Goal: Transaction & Acquisition: Purchase product/service

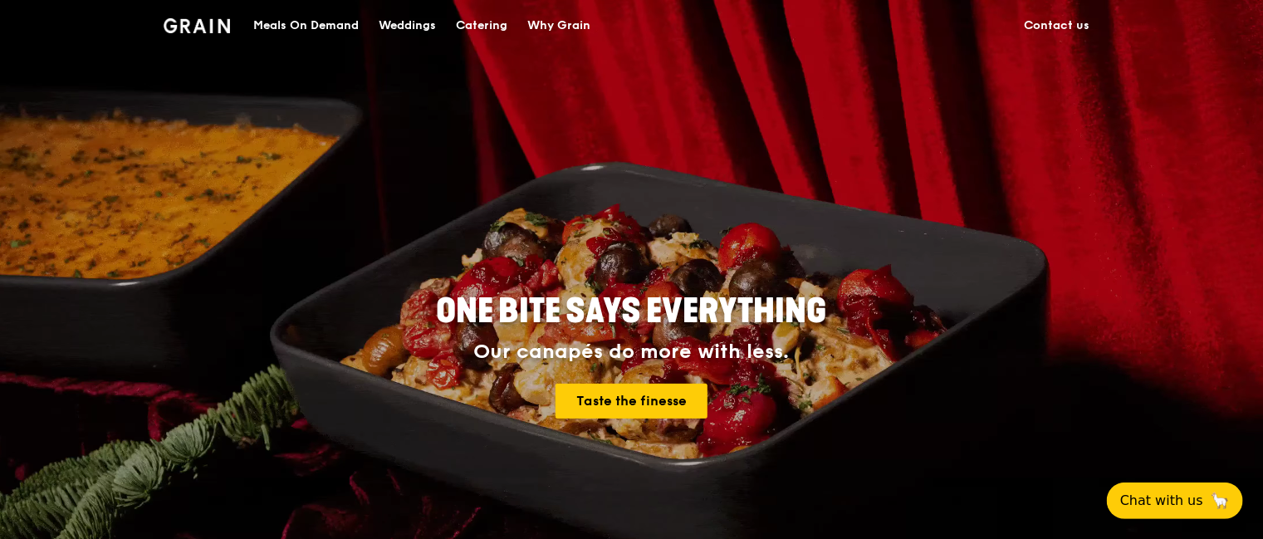
click at [489, 25] on div "Catering" at bounding box center [481, 26] width 51 height 50
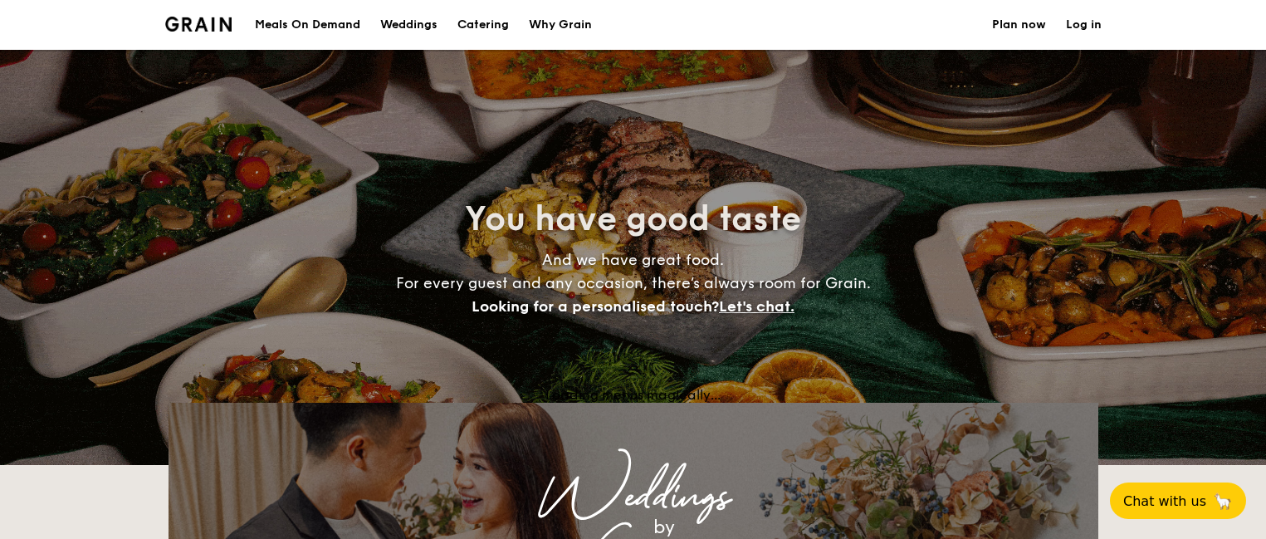
select select
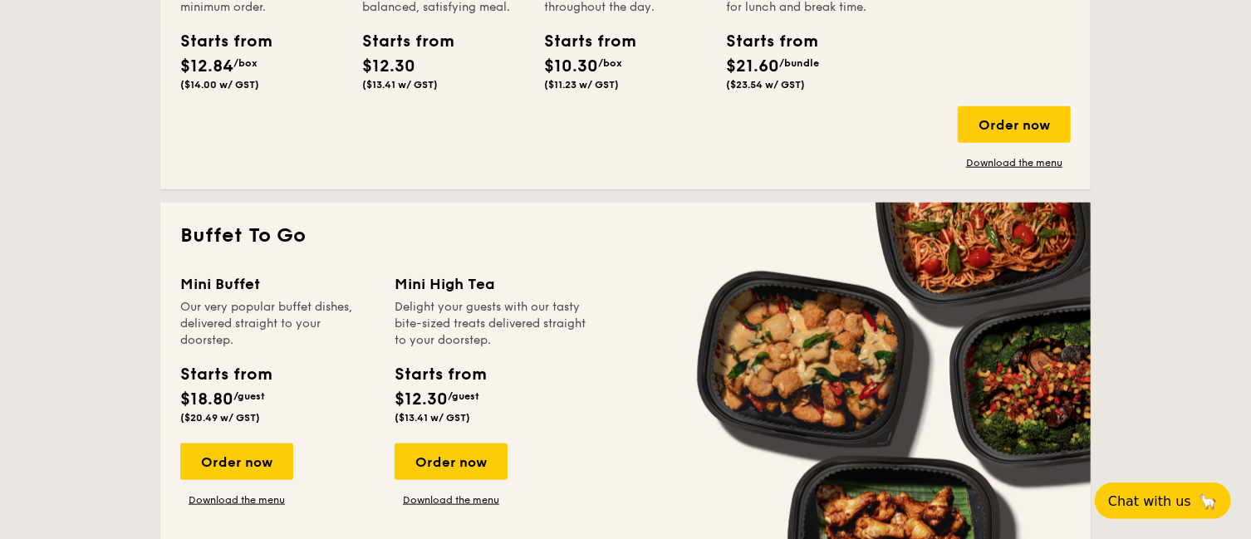
scroll to position [727, 0]
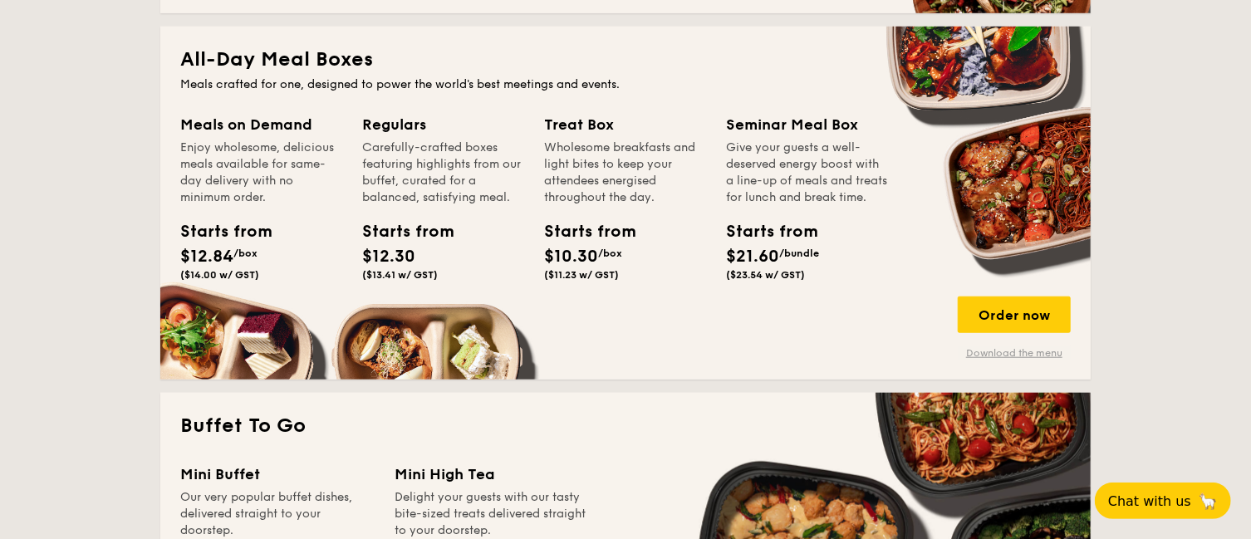
click at [1012, 355] on link "Download the menu" at bounding box center [1013, 352] width 113 height 13
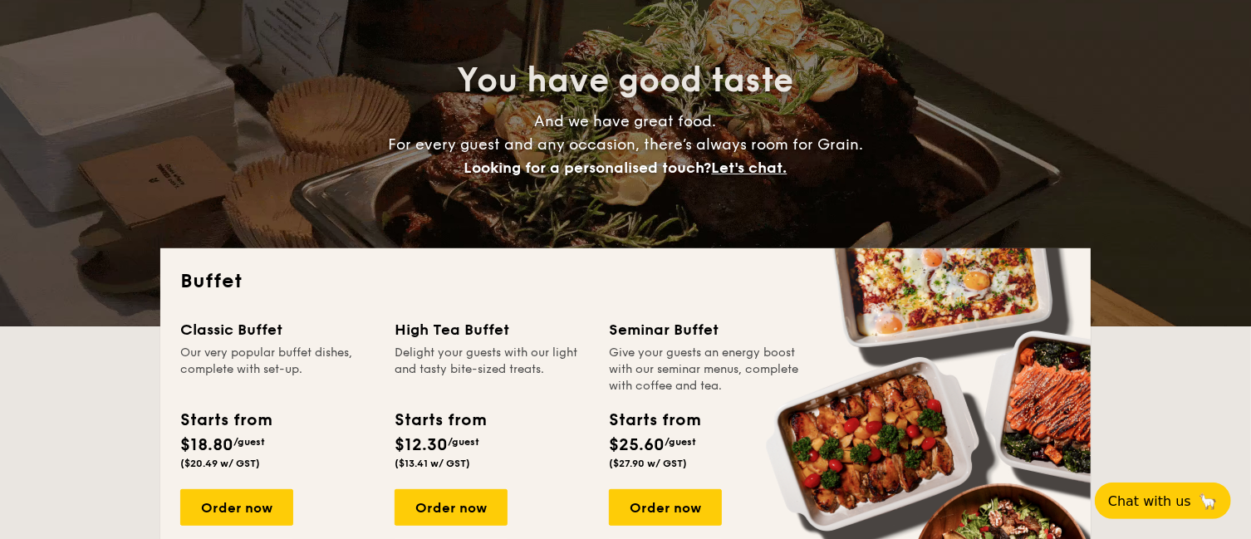
scroll to position [0, 0]
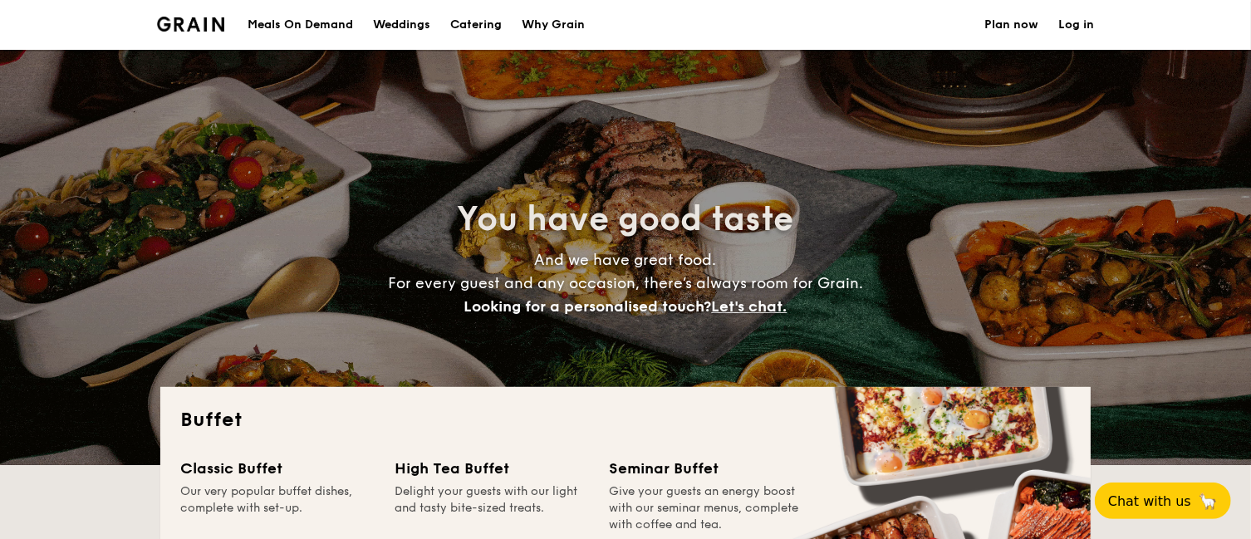
click at [284, 20] on div "Meals On Demand" at bounding box center [299, 25] width 105 height 50
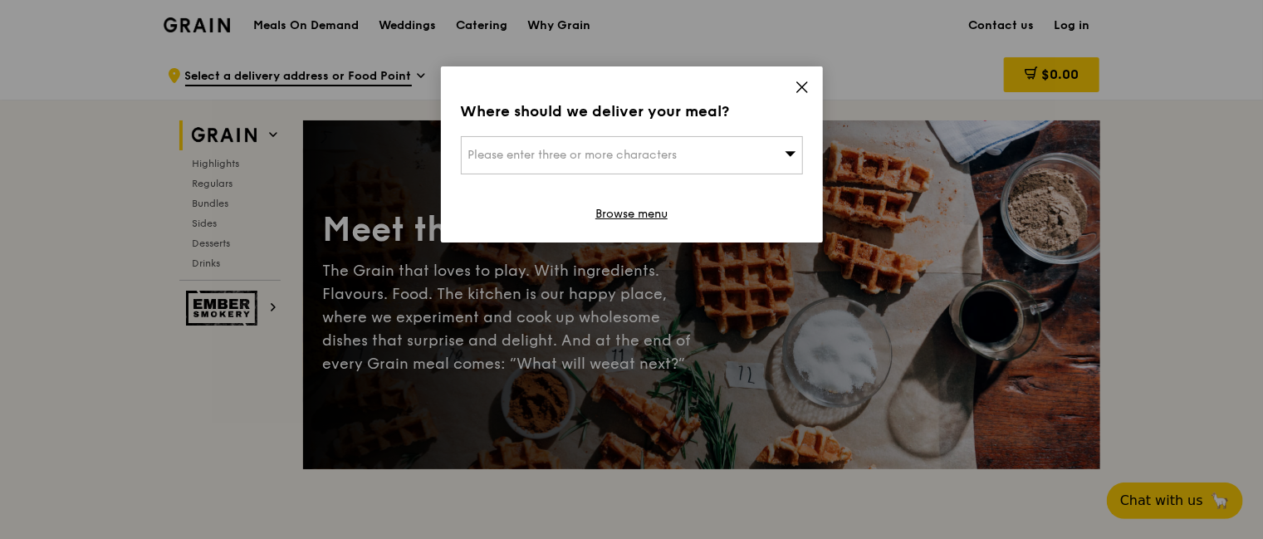
click at [776, 156] on div "Please enter three or more characters" at bounding box center [632, 155] width 342 height 38
click at [798, 78] on div "Where should we deliver your meal? Please enter three or more characters Please…" at bounding box center [632, 154] width 382 height 176
click at [800, 86] on icon at bounding box center [802, 87] width 10 height 10
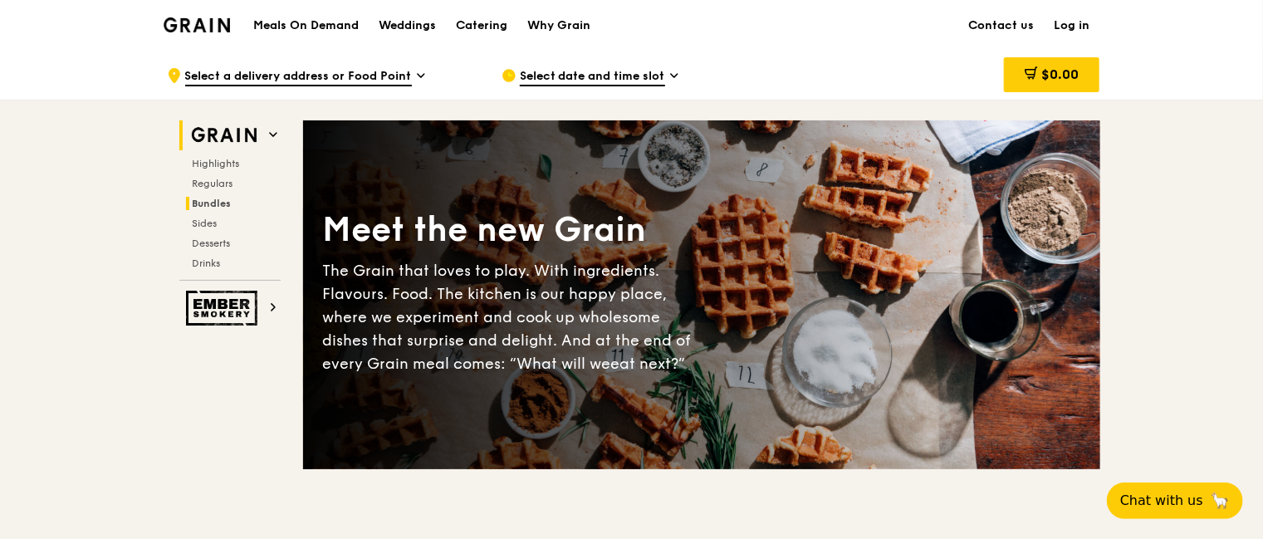
click at [221, 200] on span "Bundles" at bounding box center [212, 204] width 39 height 12
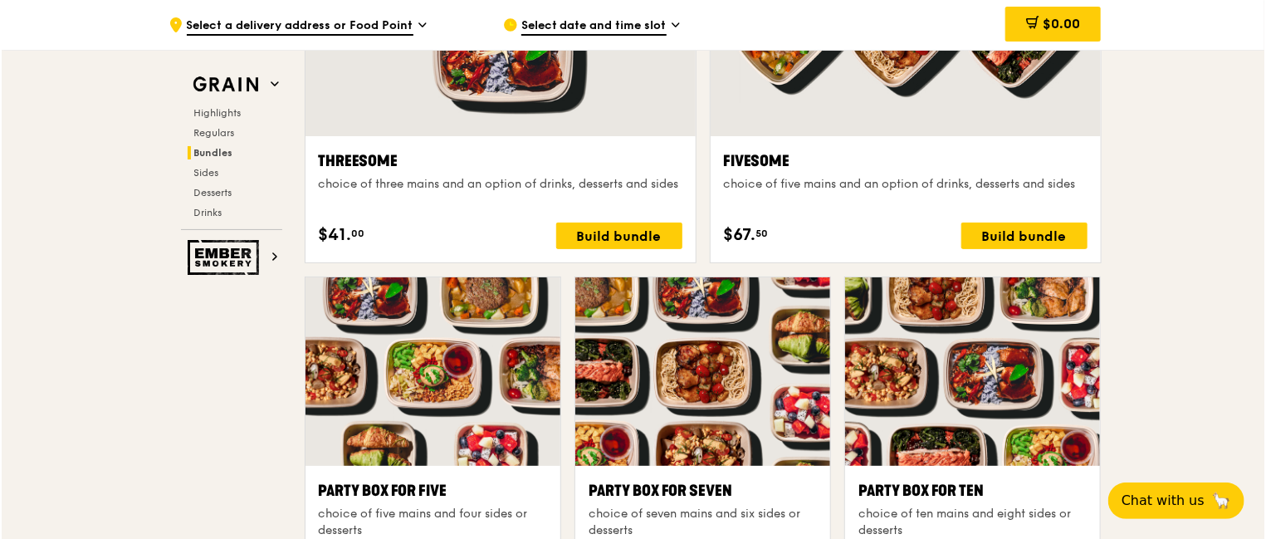
scroll to position [3197, 0]
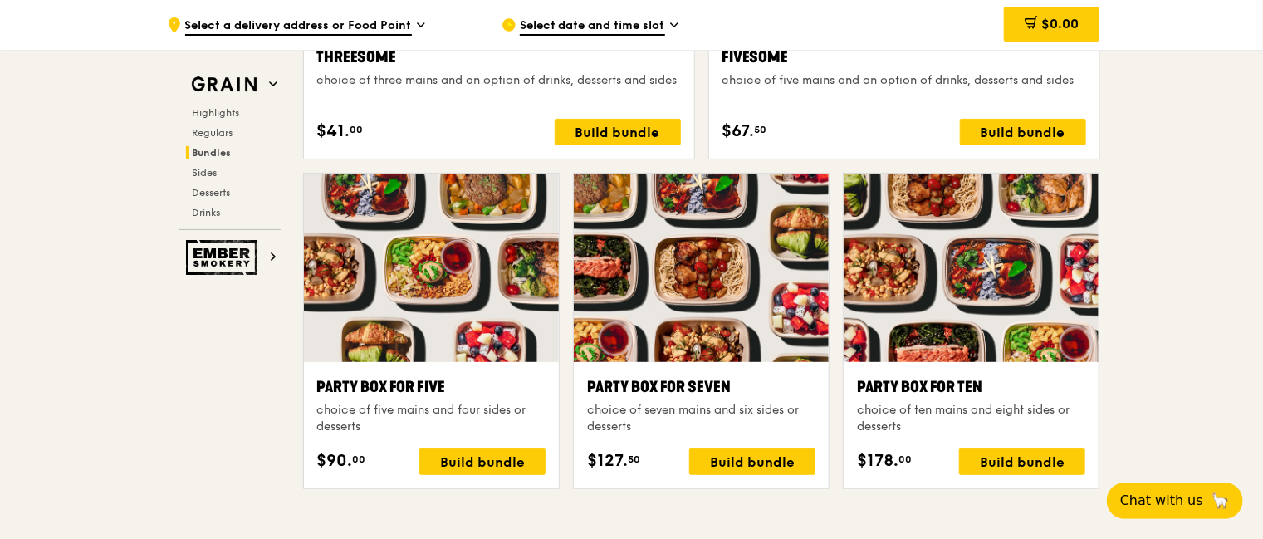
click at [488, 394] on div "Party Box for Five" at bounding box center [431, 386] width 228 height 23
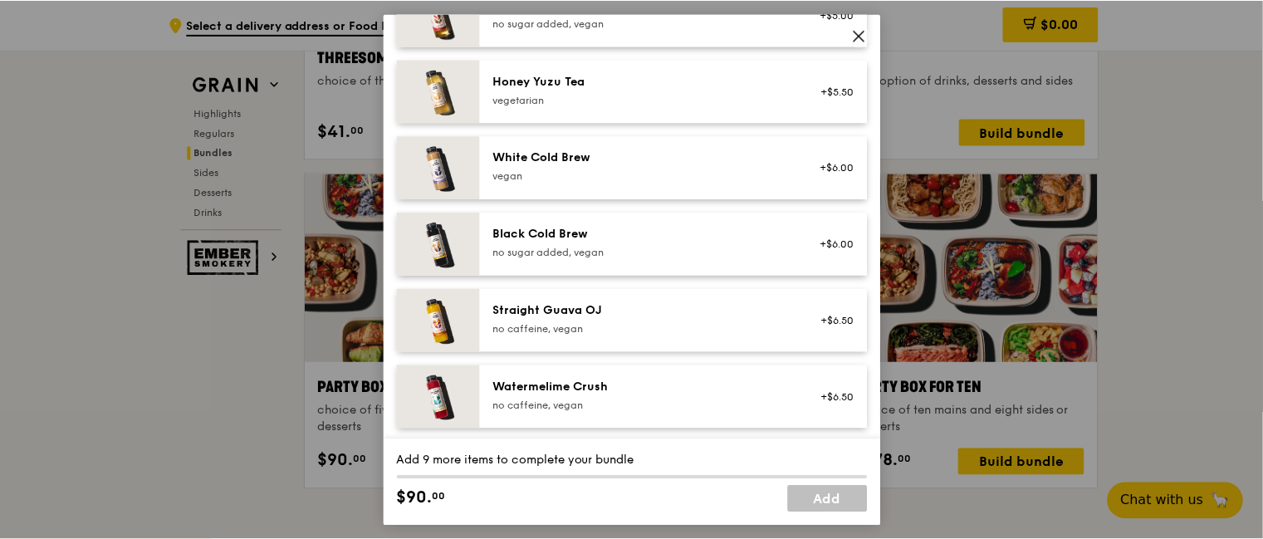
scroll to position [1415, 0]
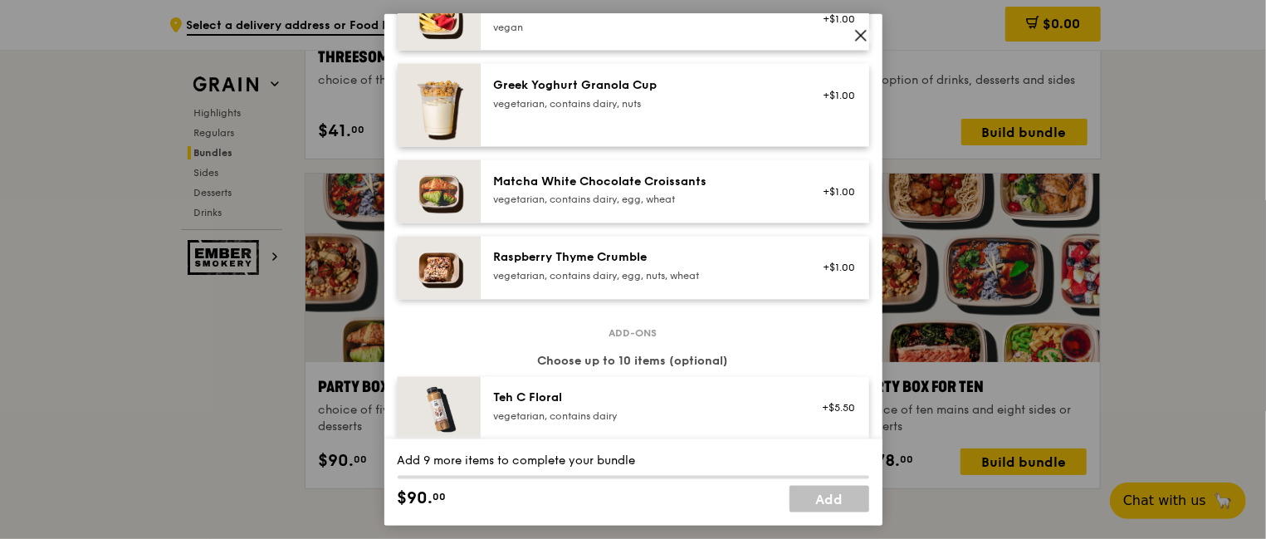
click at [858, 35] on icon at bounding box center [861, 34] width 15 height 15
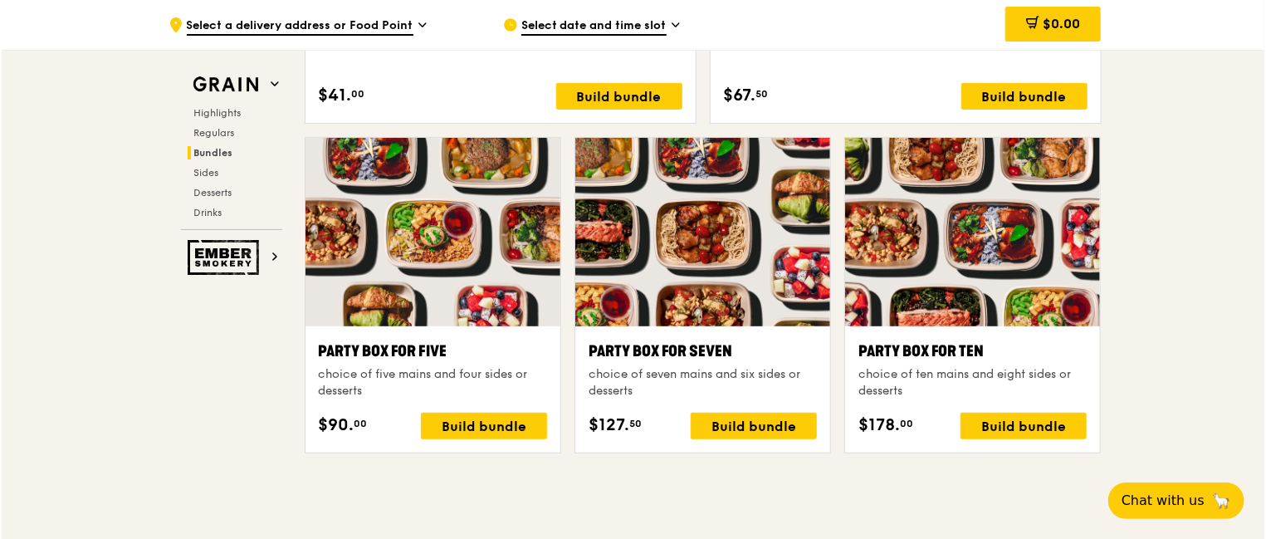
scroll to position [3197, 0]
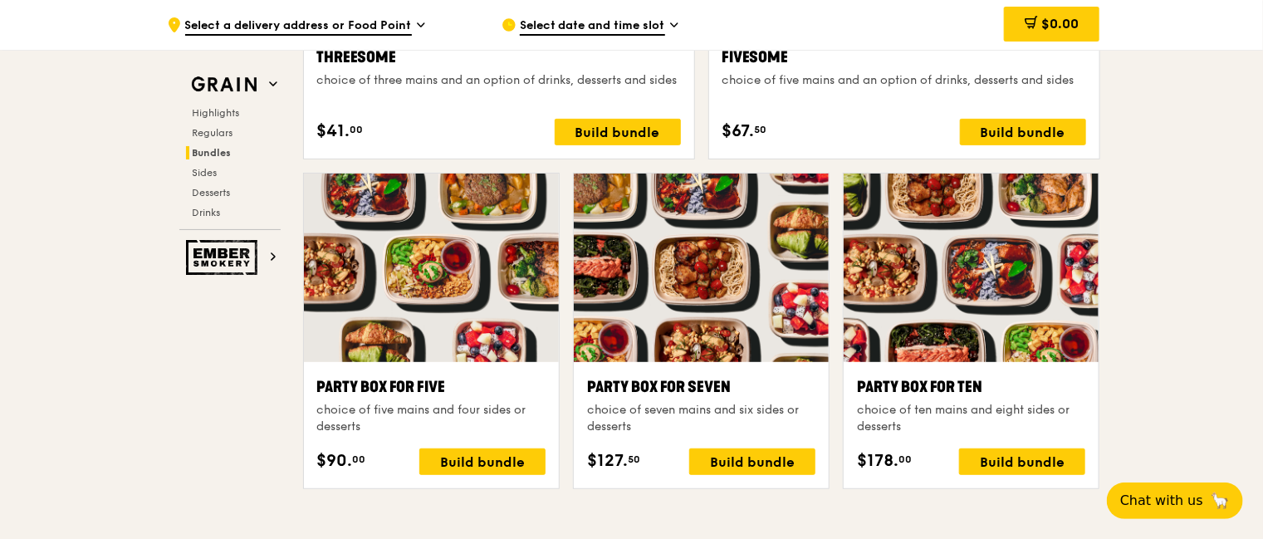
click at [469, 366] on div "Party Box for Five choice of five mains and four sides or desserts $90. 00 Buil…" at bounding box center [431, 425] width 255 height 126
click at [463, 461] on div "Build bundle" at bounding box center [482, 461] width 126 height 27
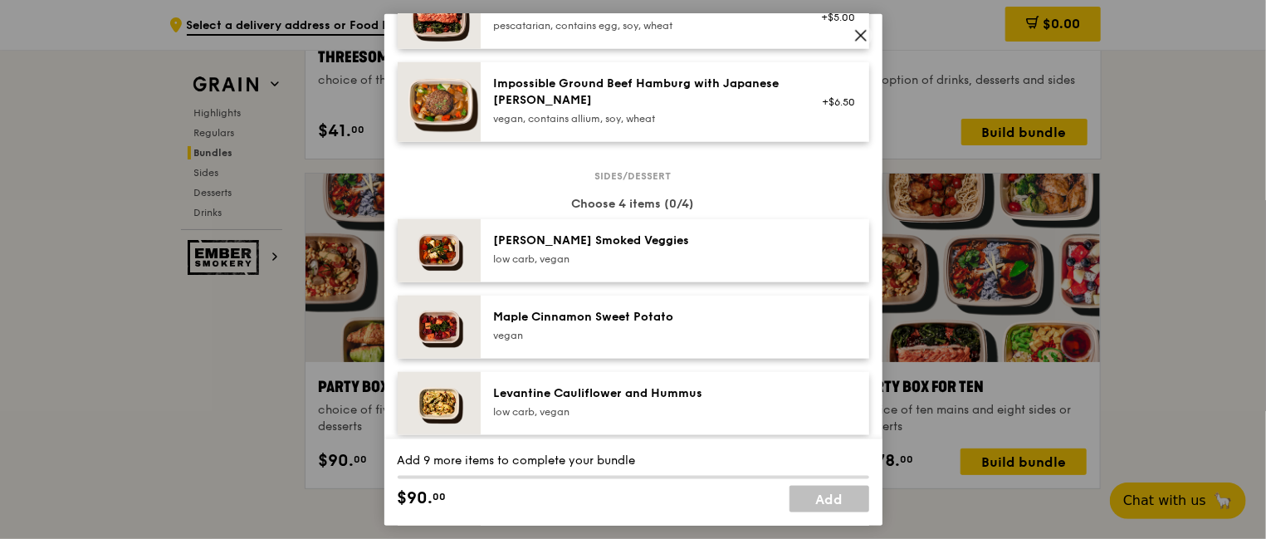
scroll to position [727, 0]
click at [861, 38] on icon at bounding box center [861, 34] width 15 height 15
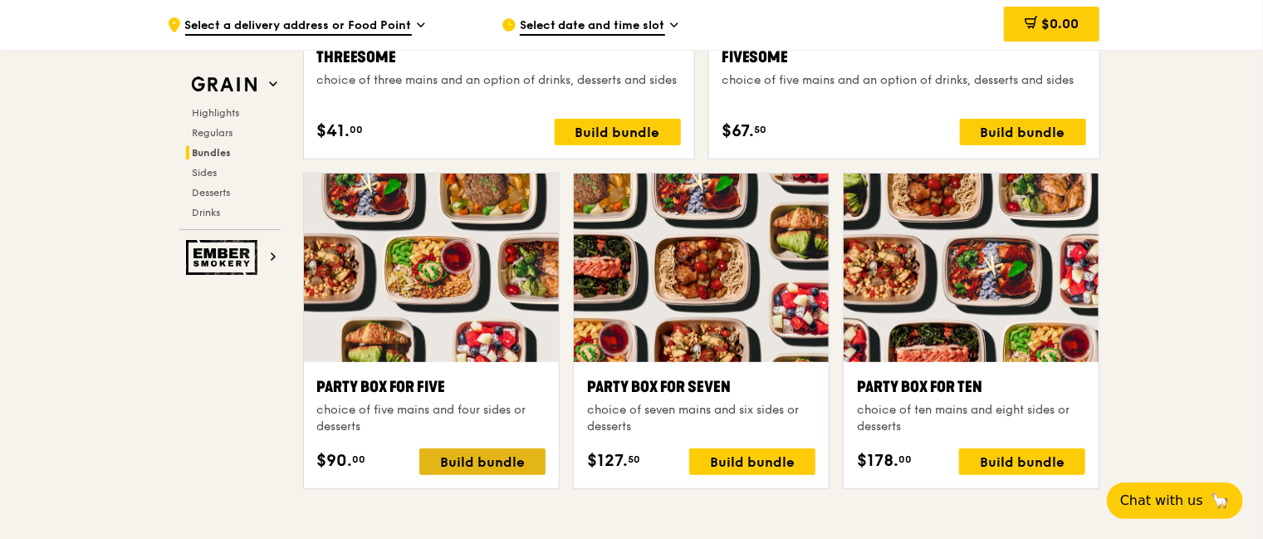
click at [488, 466] on div "Build bundle" at bounding box center [482, 461] width 126 height 27
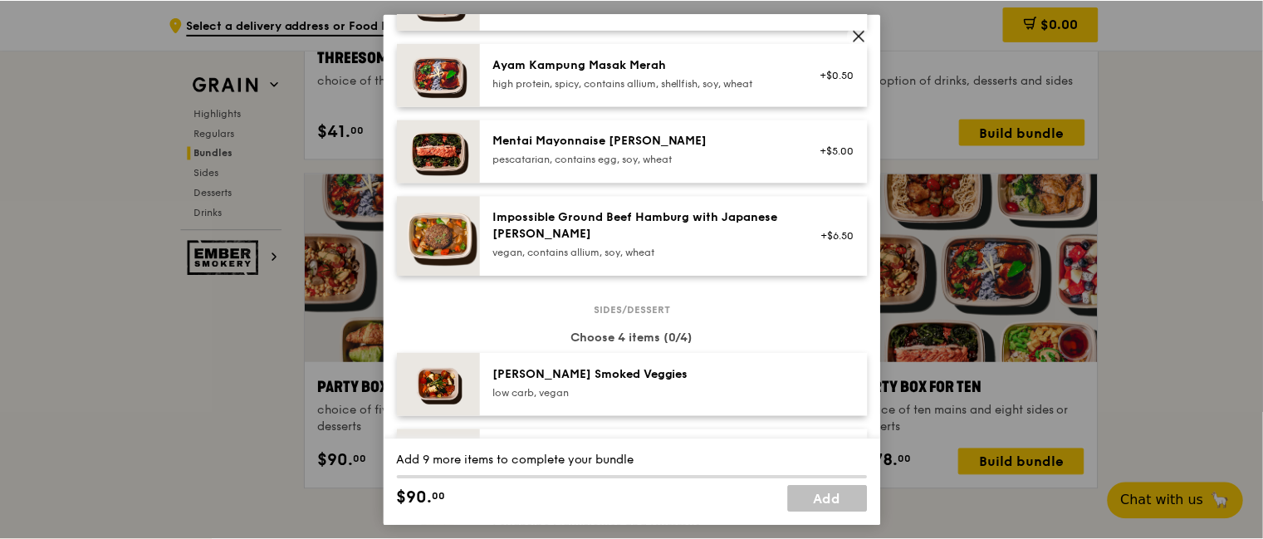
scroll to position [623, 0]
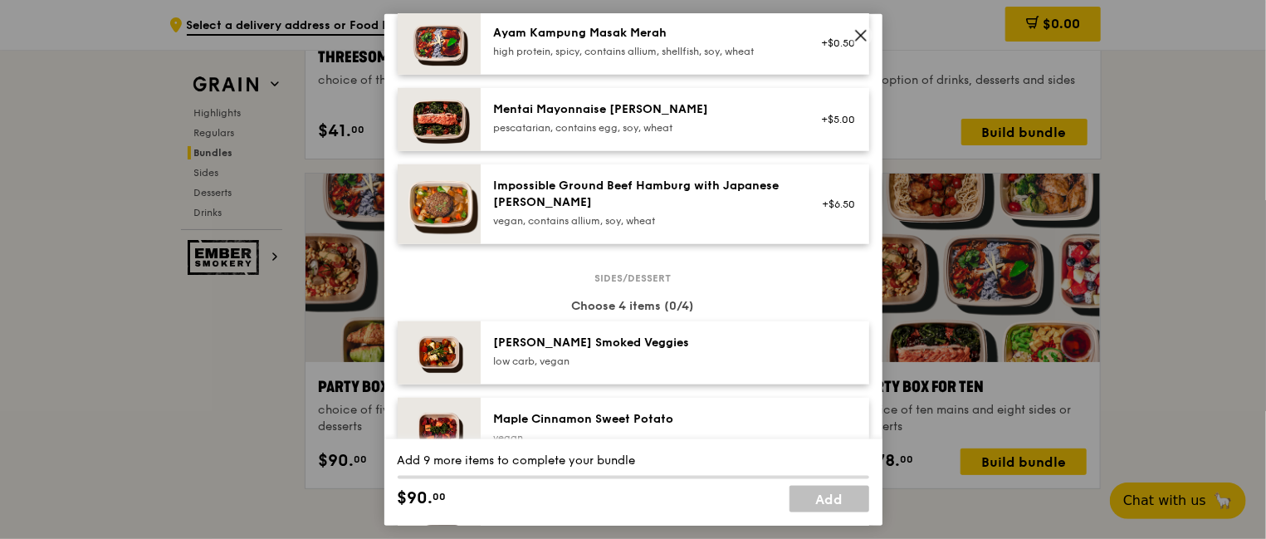
click at [859, 33] on icon at bounding box center [861, 35] width 10 height 10
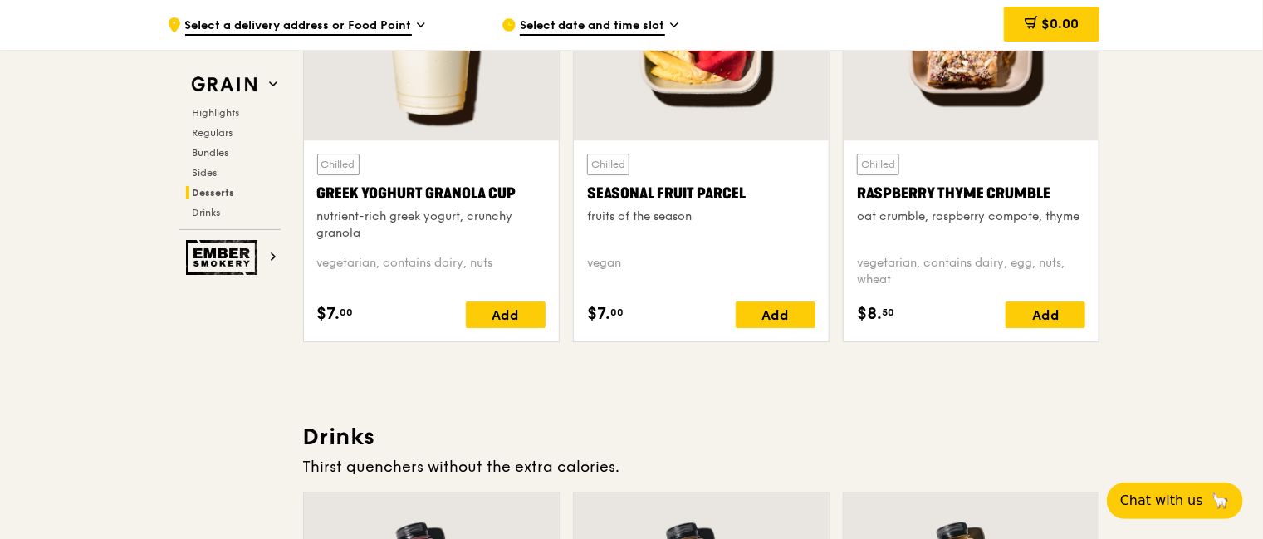
scroll to position [5377, 0]
